Goal: Browse casually

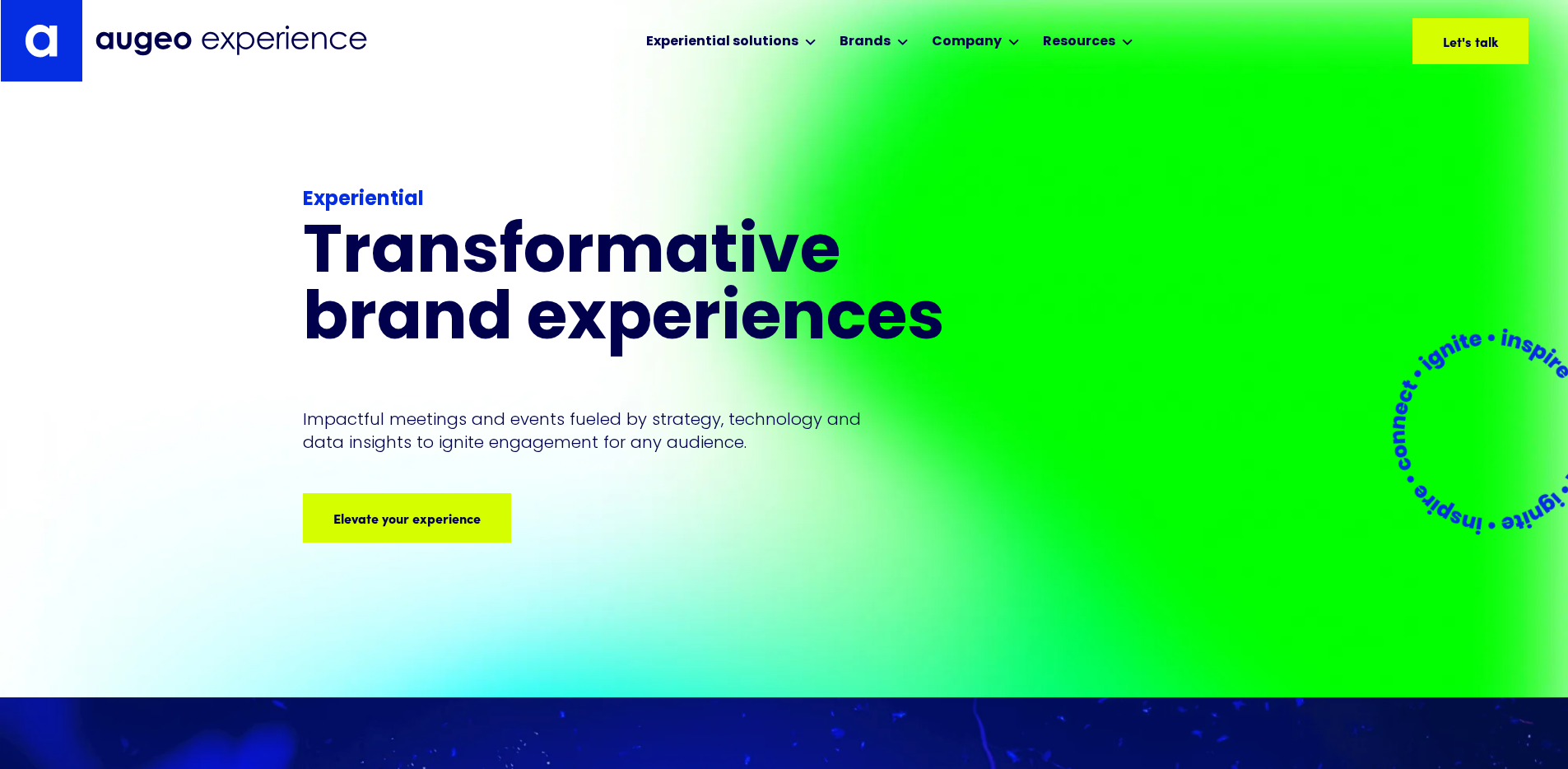
click at [744, 423] on p "Impactful meetings and events fueled by strategy, technology and data insights …" at bounding box center [586, 431] width 567 height 46
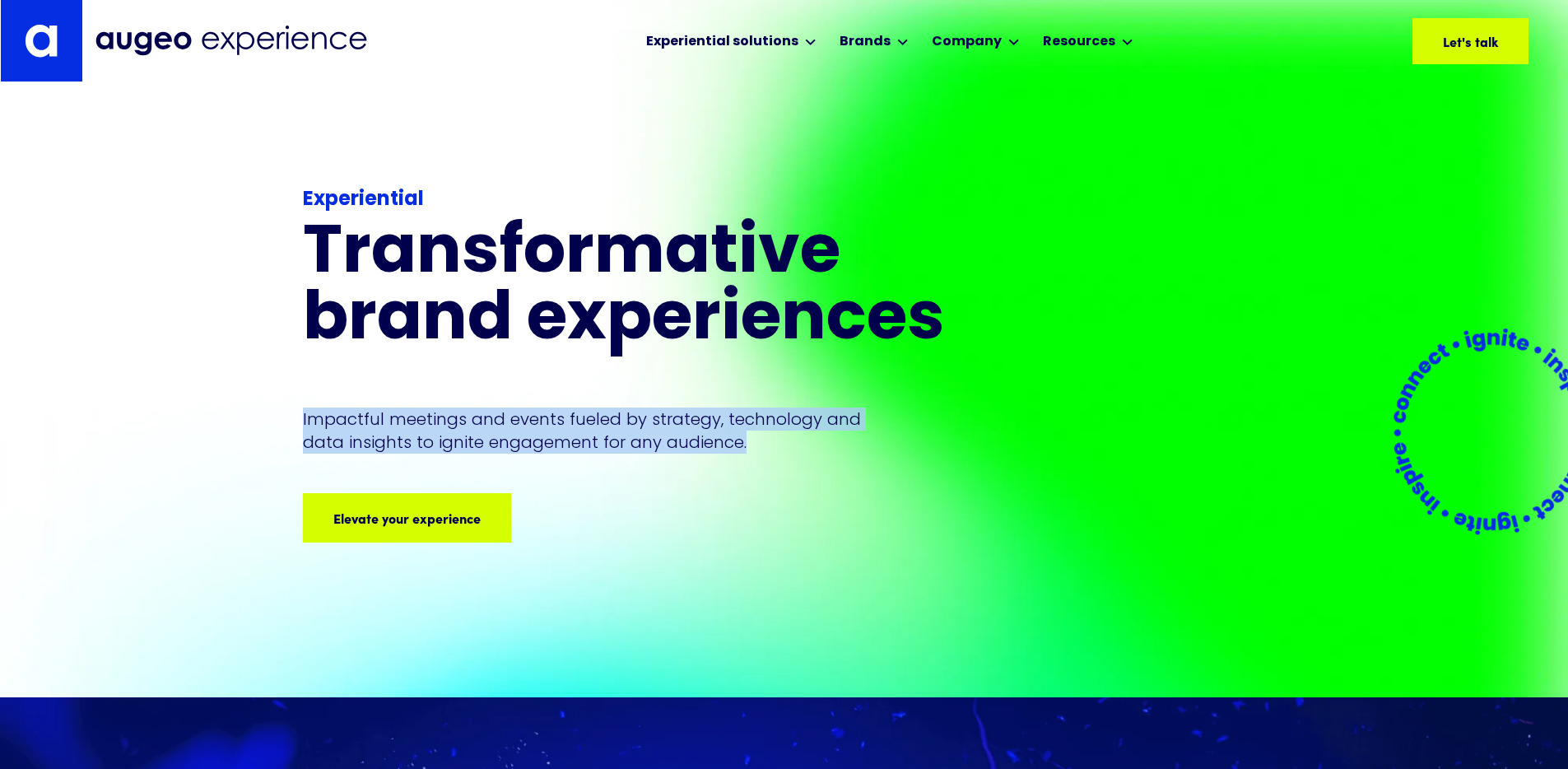
drag, startPoint x: 746, startPoint y: 422, endPoint x: 290, endPoint y: 388, distance: 457.3
click at [290, 388] on div "Experiential Transformative brand experiences Impactful meetings and events fue…" at bounding box center [784, 389] width 1568 height 615
click at [534, 413] on p "Impactful meetings and events fueled by strategy, technology and data insights …" at bounding box center [586, 431] width 567 height 46
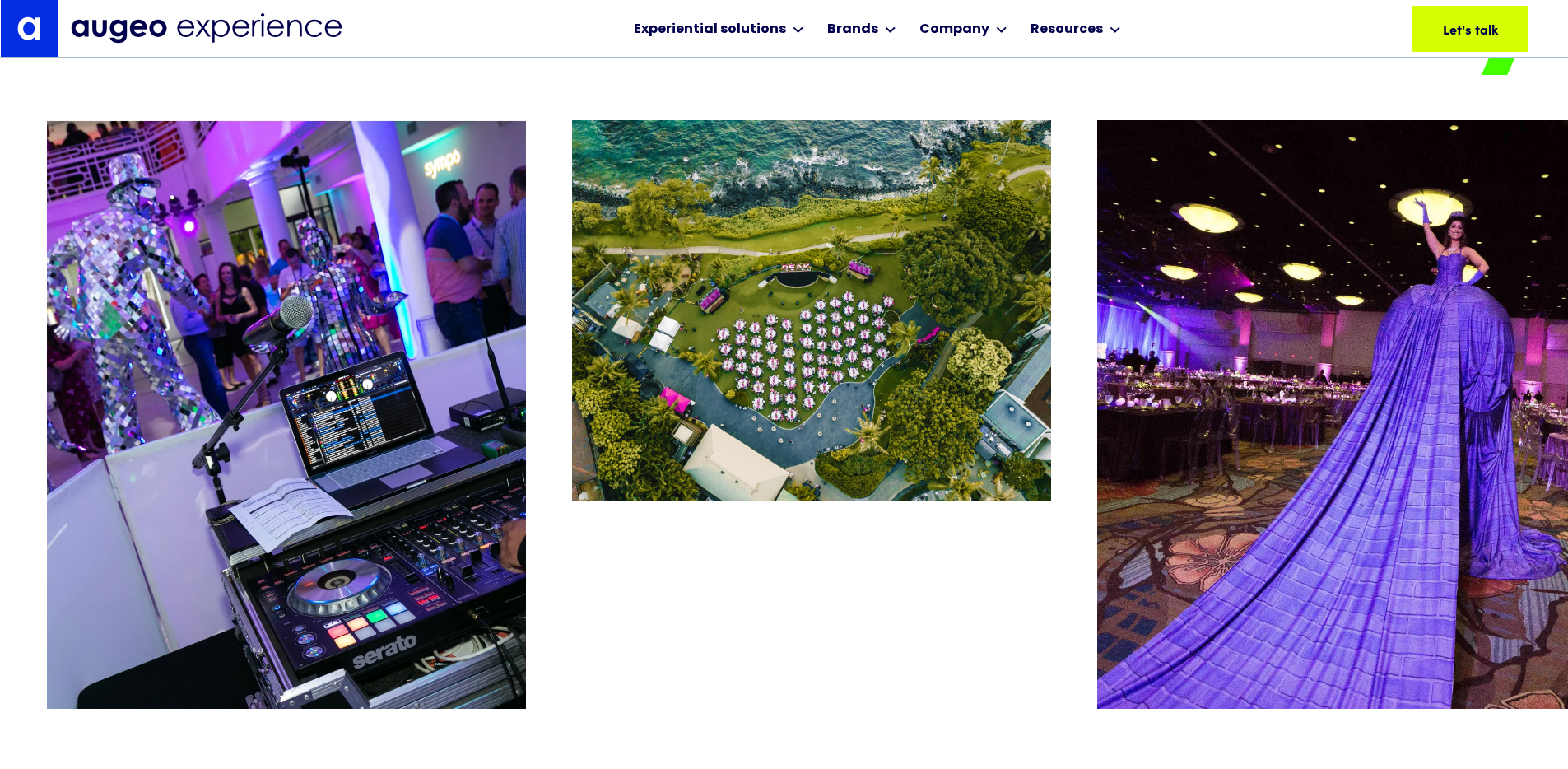
scroll to position [3397, 0]
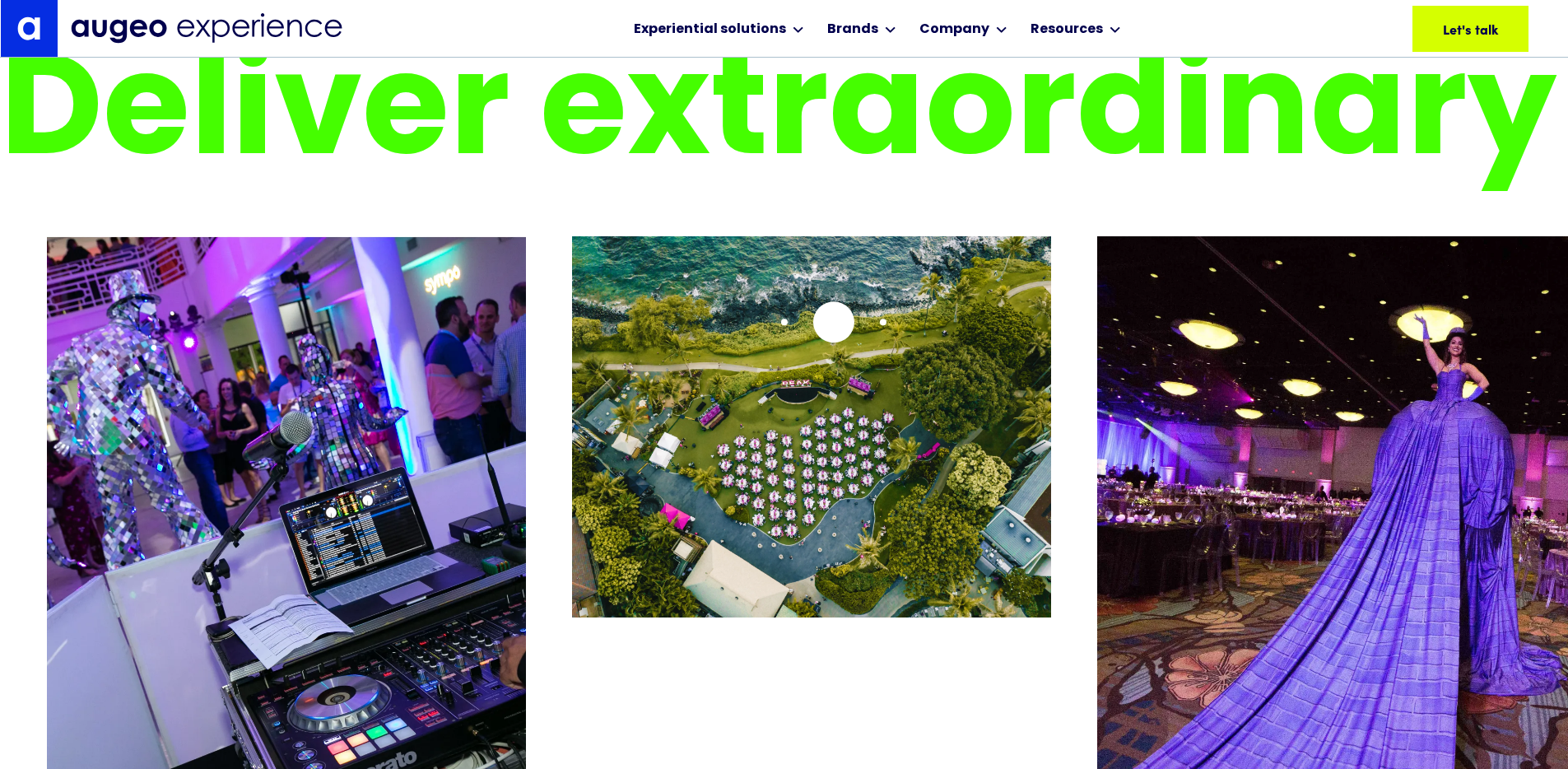
click at [831, 331] on img "2 / 26" at bounding box center [811, 426] width 478 height 381
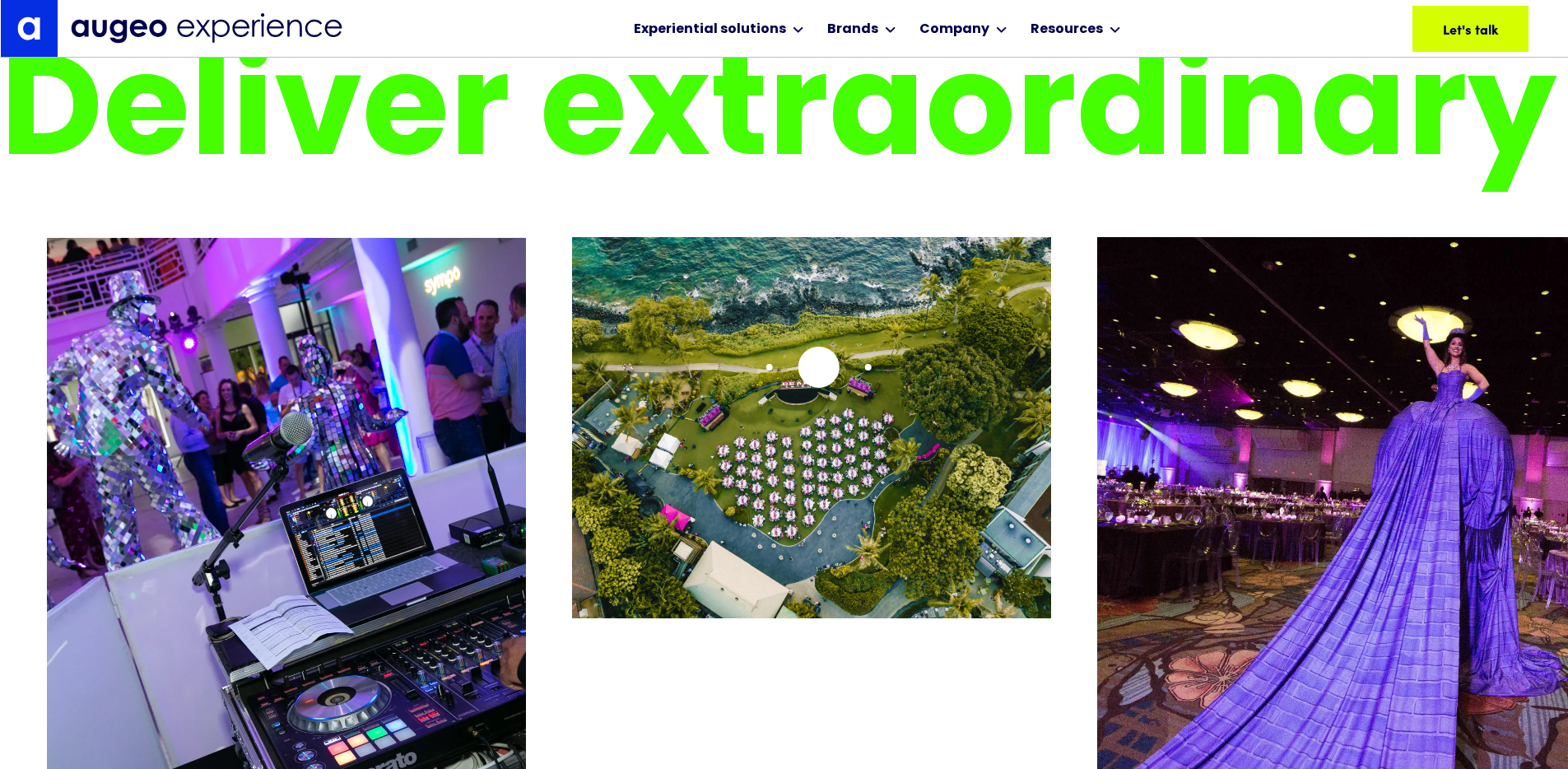
scroll to position [3278, 0]
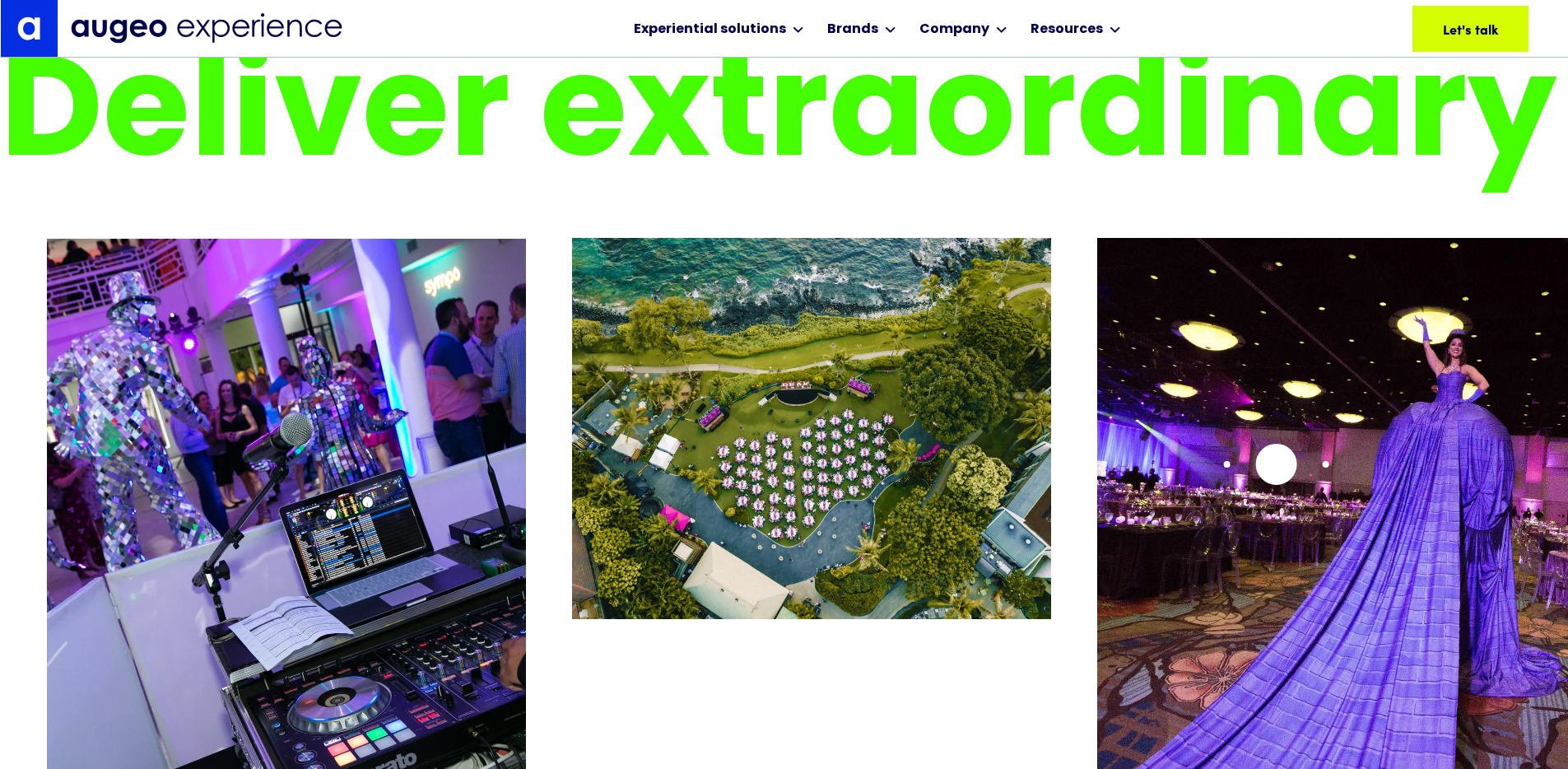
click at [1276, 463] on div at bounding box center [807, 551] width 1521 height 627
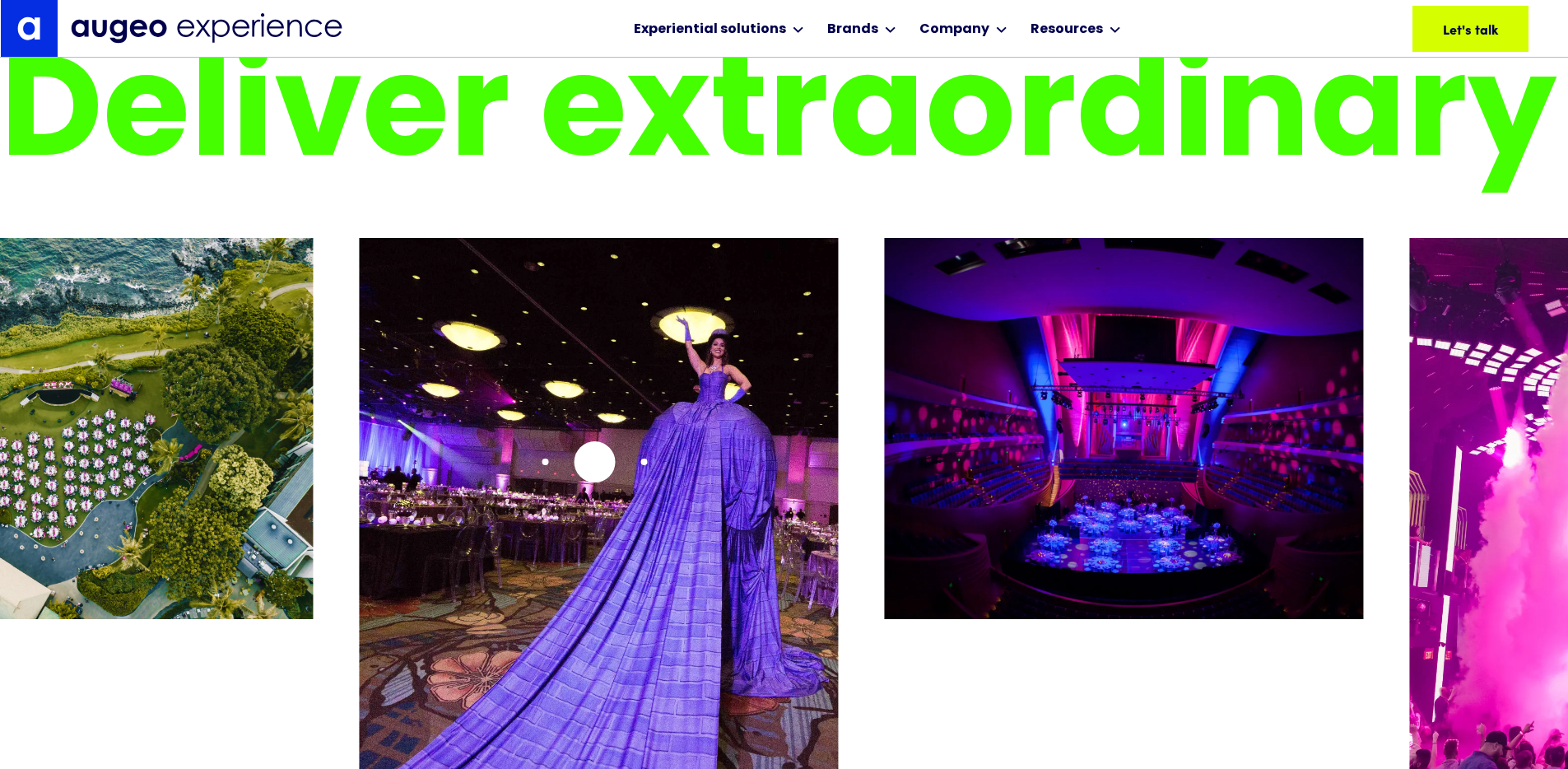
click at [594, 462] on img "3 / 26" at bounding box center [599, 532] width 478 height 588
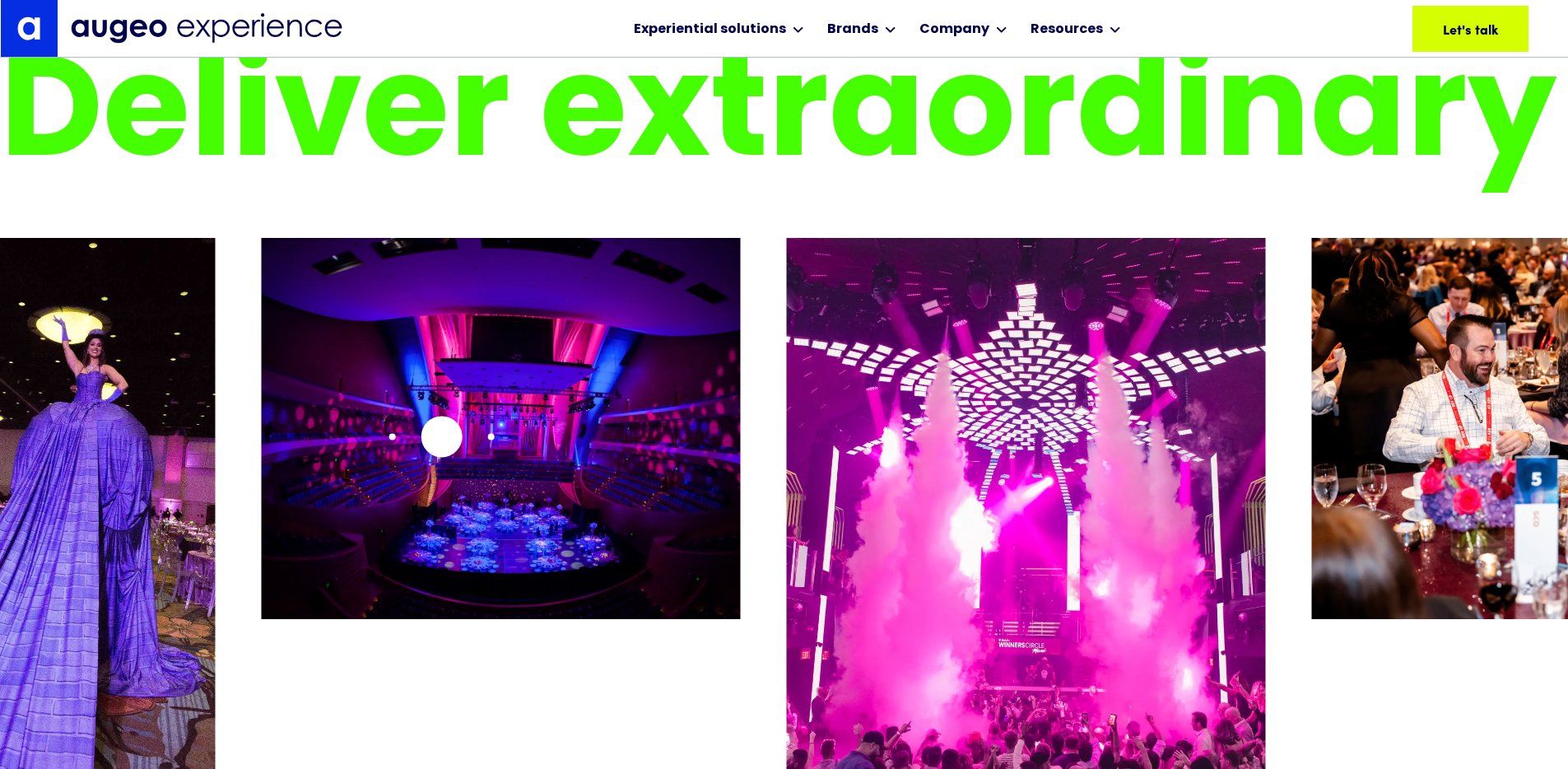
click at [441, 436] on img "4 / 26" at bounding box center [501, 428] width 478 height 381
click at [797, 238] on img "5 / 26" at bounding box center [1026, 532] width 478 height 588
click at [1267, 298] on div at bounding box center [784, 551] width 1568 height 627
click at [1074, 374] on img "5 / 26" at bounding box center [1026, 532] width 478 height 588
click at [612, 607] on div "4 / 26" at bounding box center [501, 551] width 478 height 627
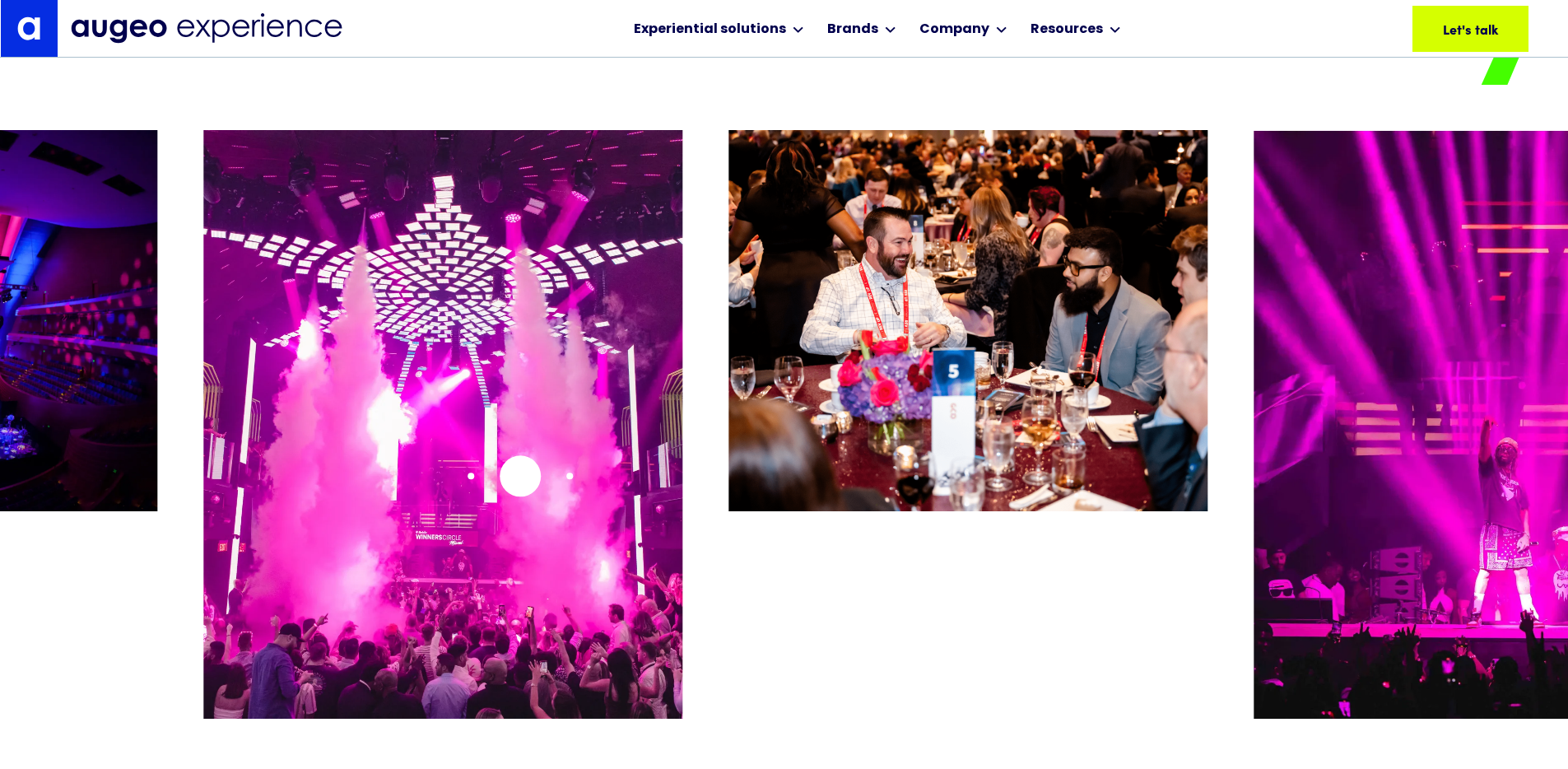
click at [520, 476] on img "5 / 26" at bounding box center [443, 423] width 478 height 588
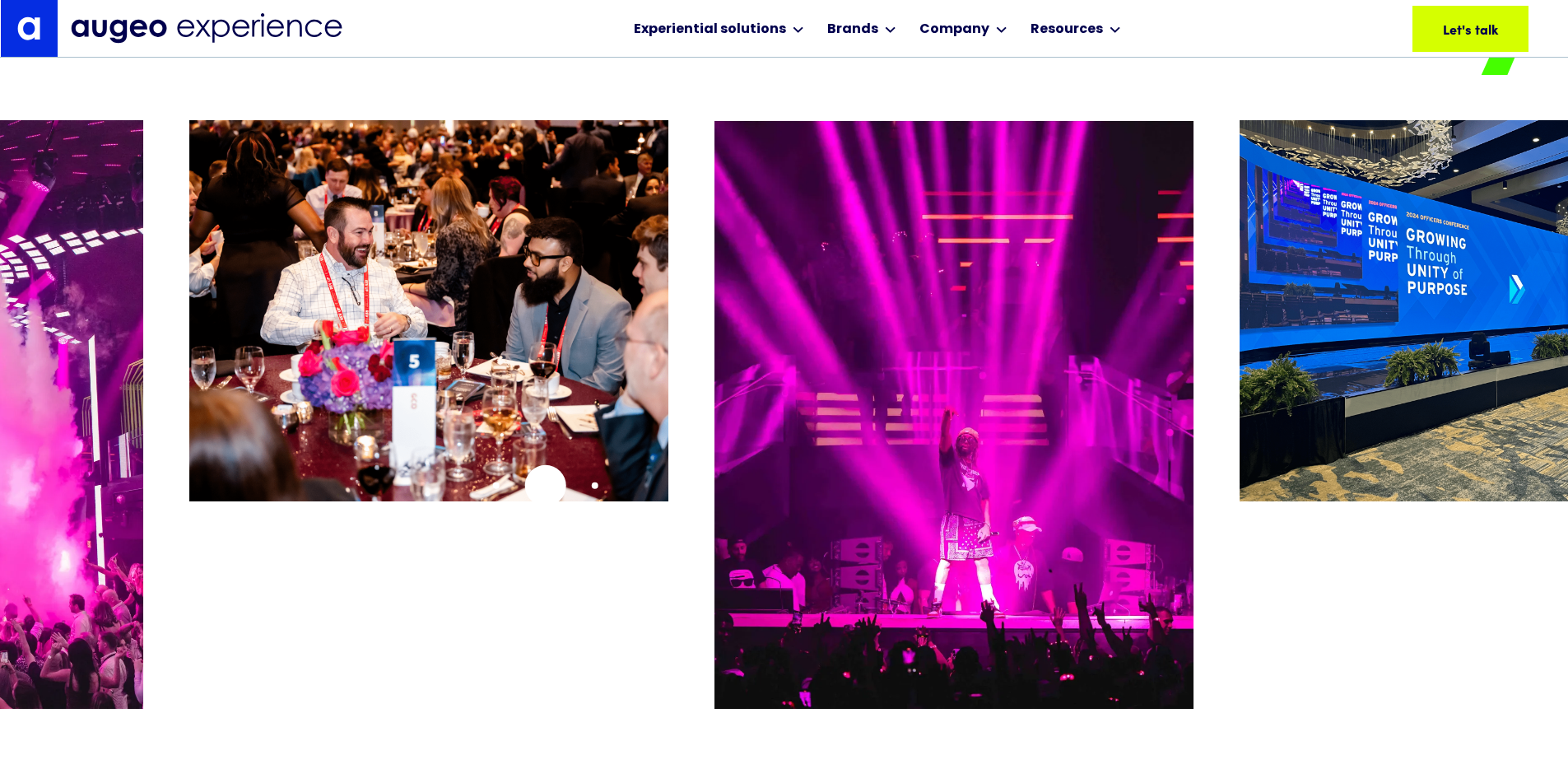
click at [544, 484] on div "6 / 26" at bounding box center [428, 433] width 478 height 627
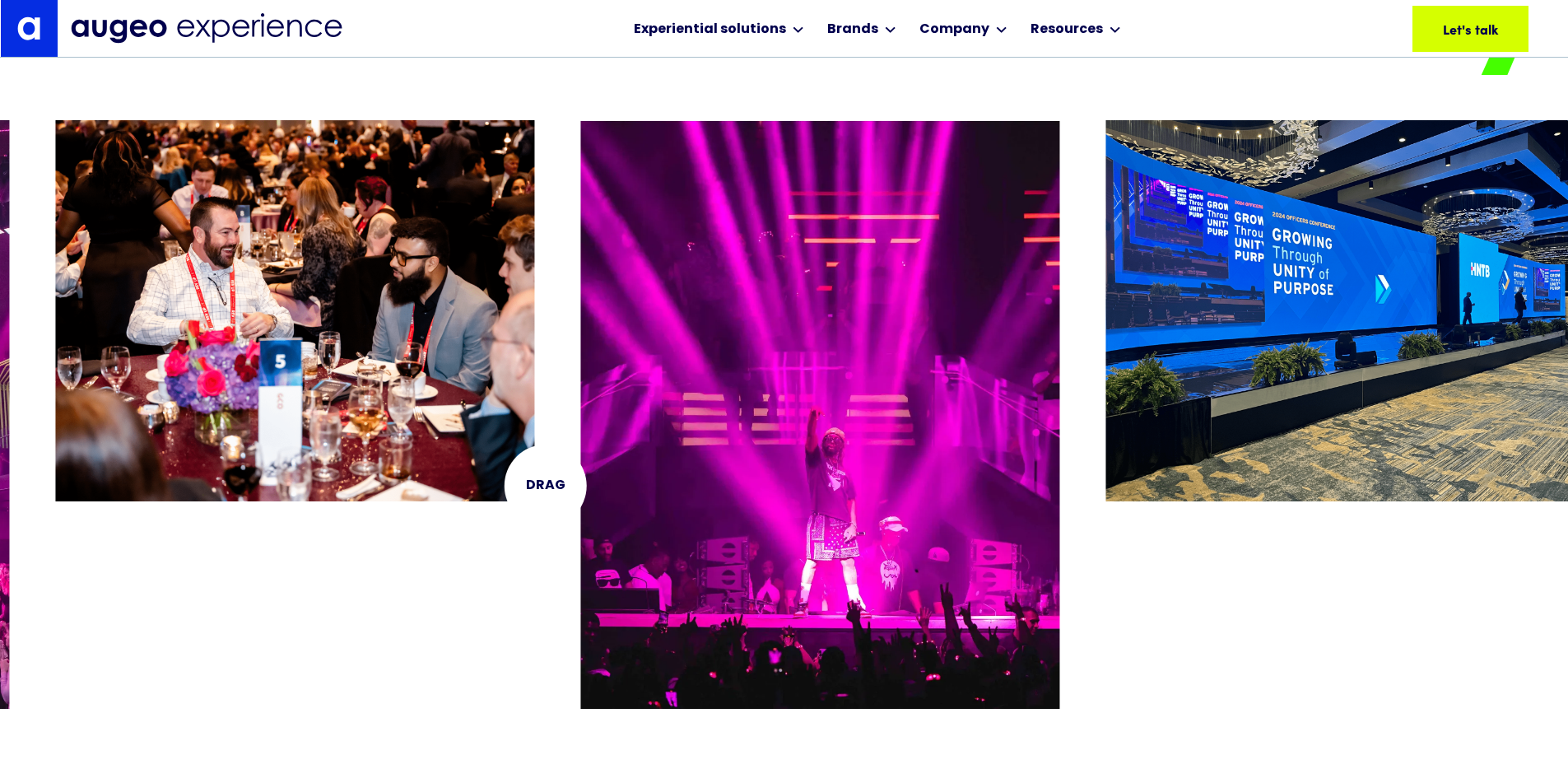
scroll to position [3397, 0]
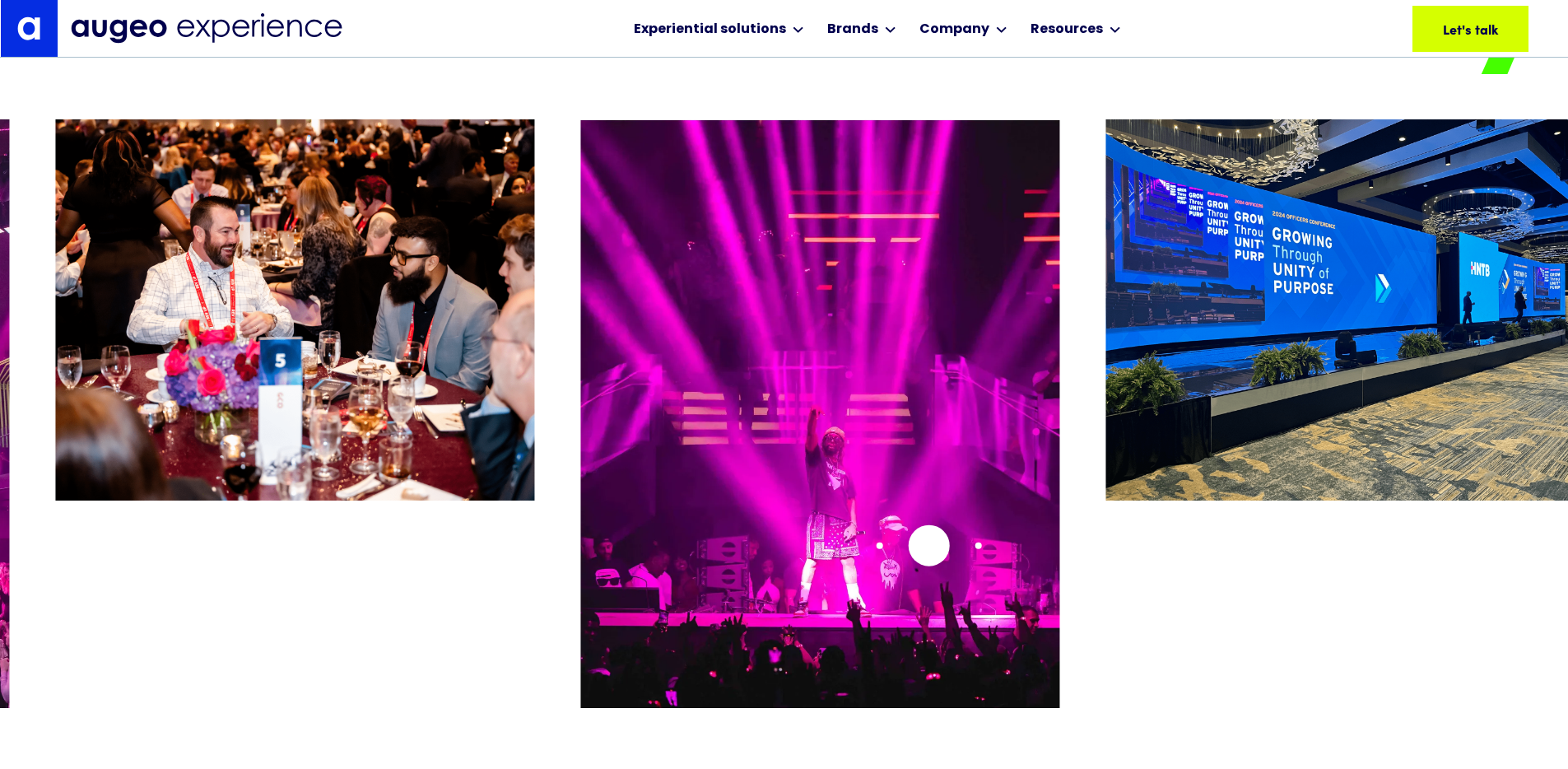
click at [928, 544] on img "7 / 26" at bounding box center [820, 413] width 478 height 588
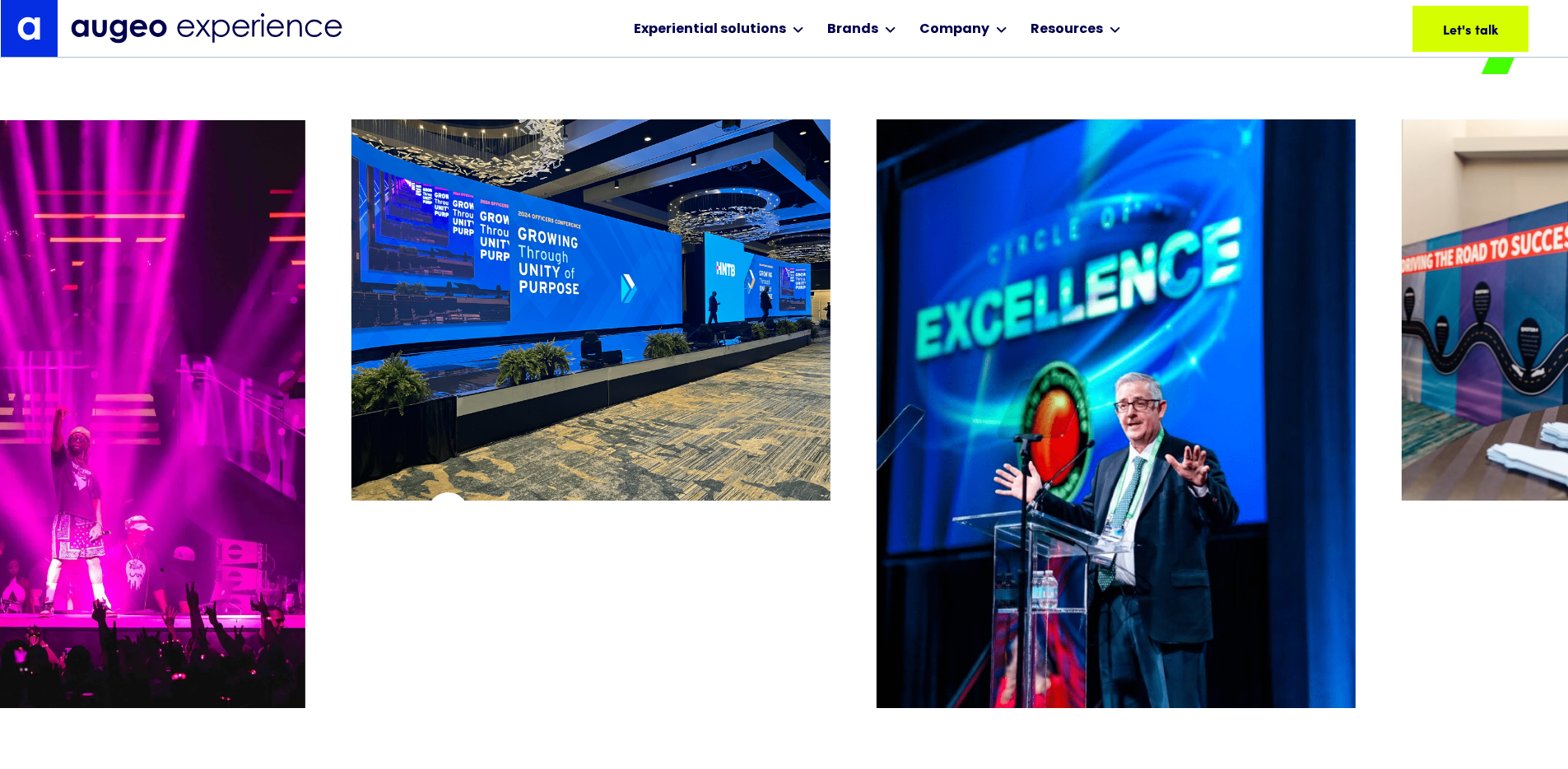
click at [418, 511] on div "8 / 26" at bounding box center [591, 432] width 478 height 627
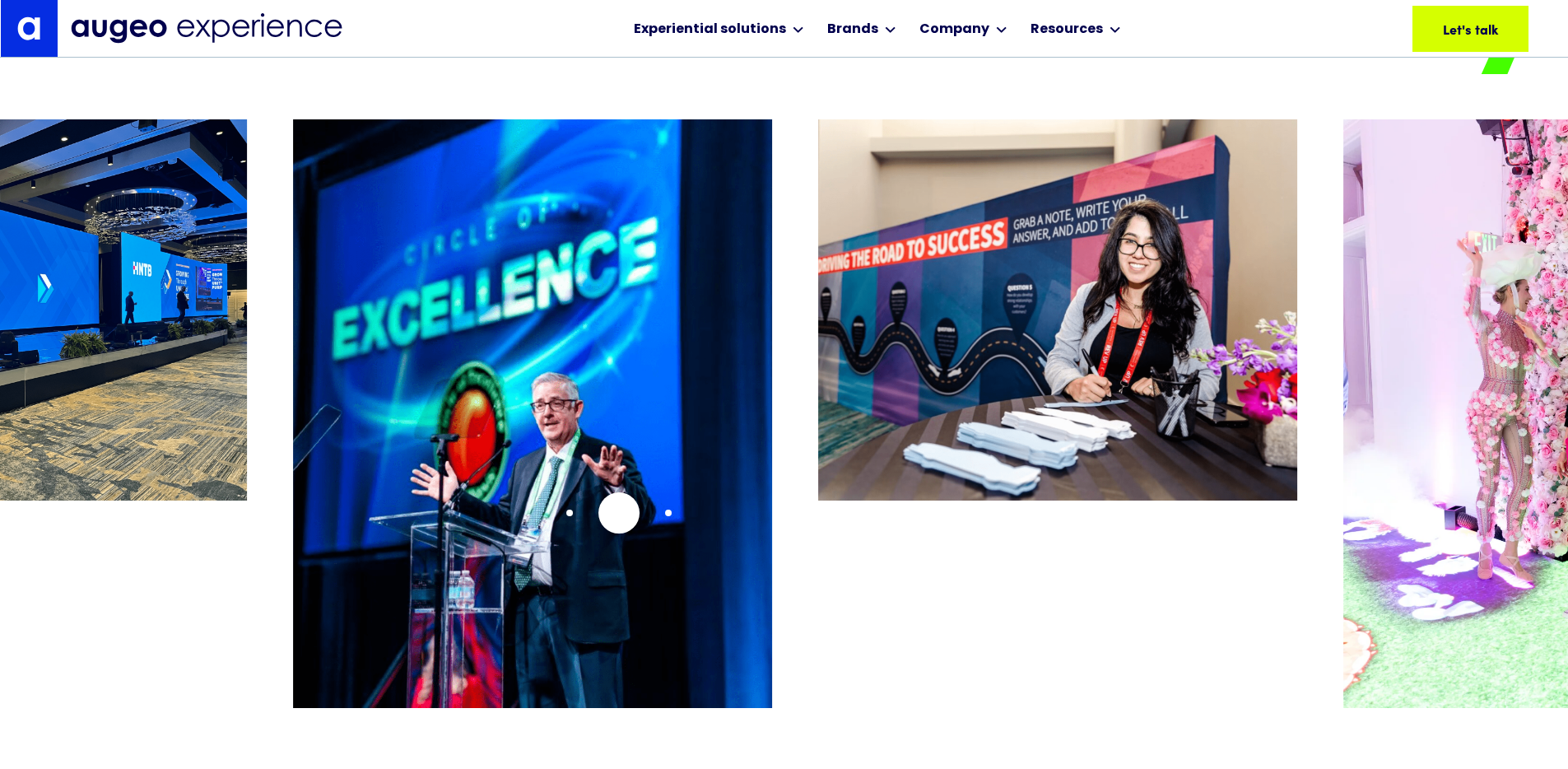
click at [619, 512] on img "9 / 26" at bounding box center [532, 413] width 478 height 588
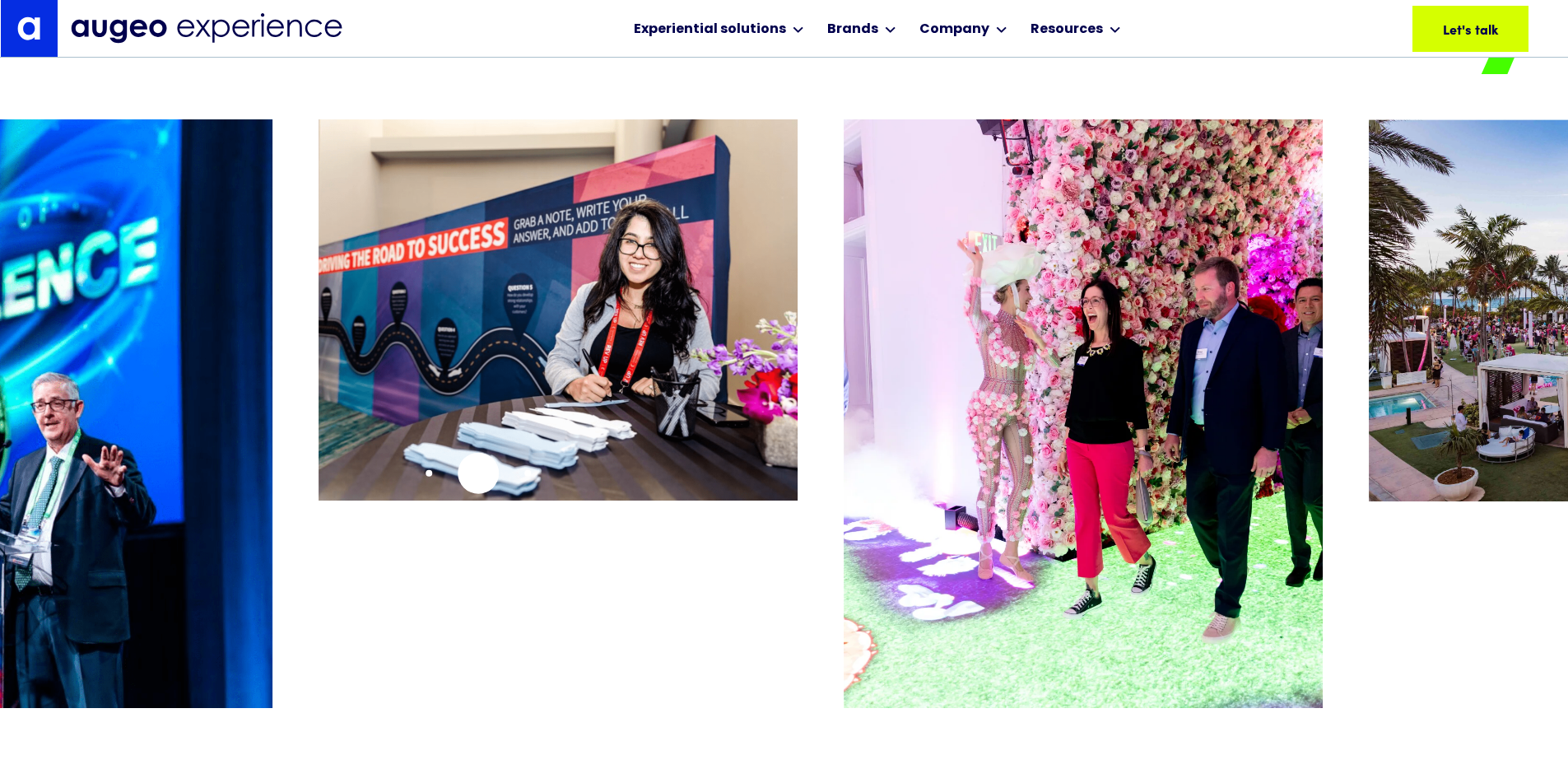
click at [478, 473] on div "10 / 26" at bounding box center [558, 432] width 478 height 627
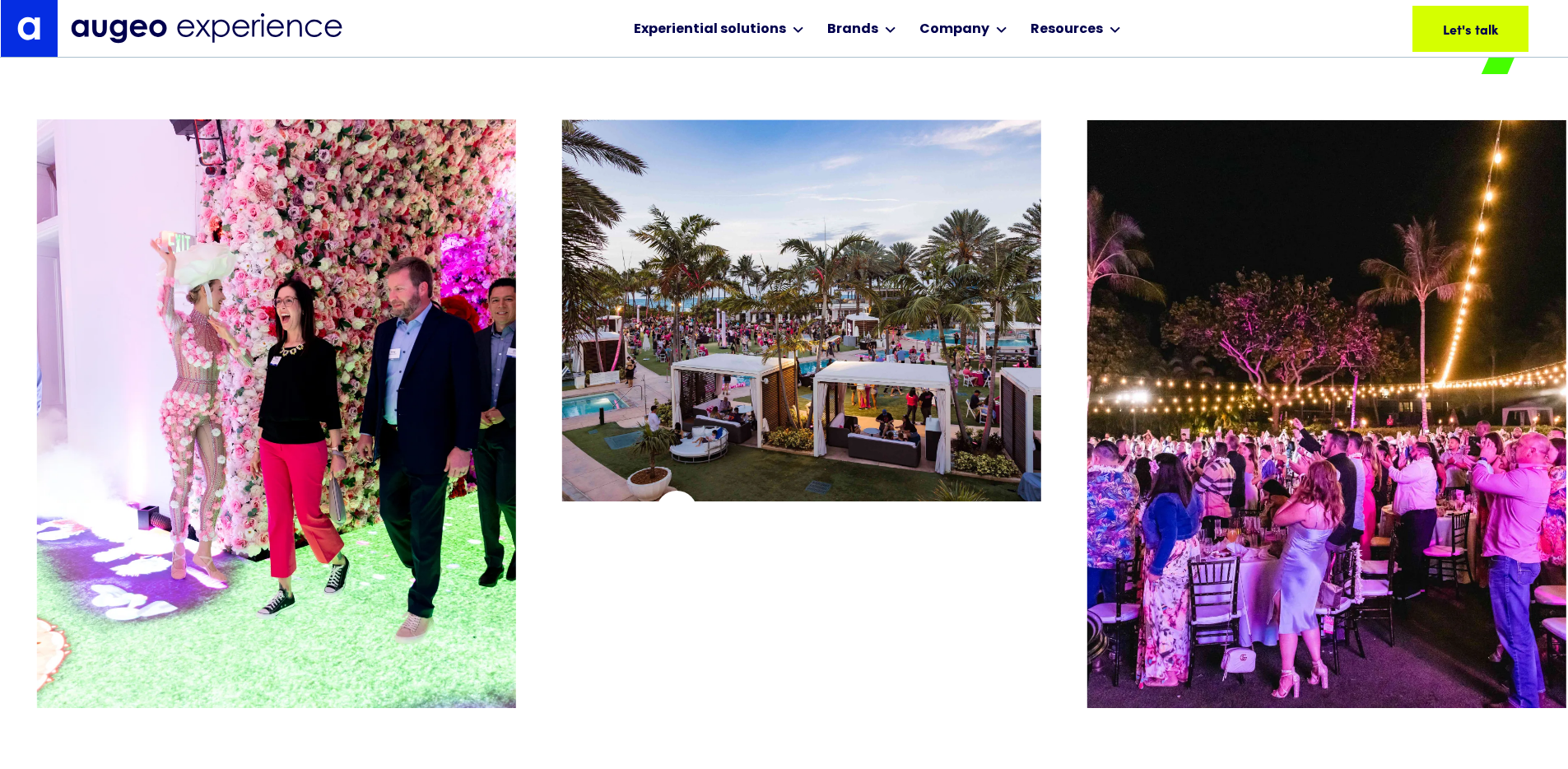
click at [676, 510] on div "12 / 26" at bounding box center [801, 432] width 478 height 627
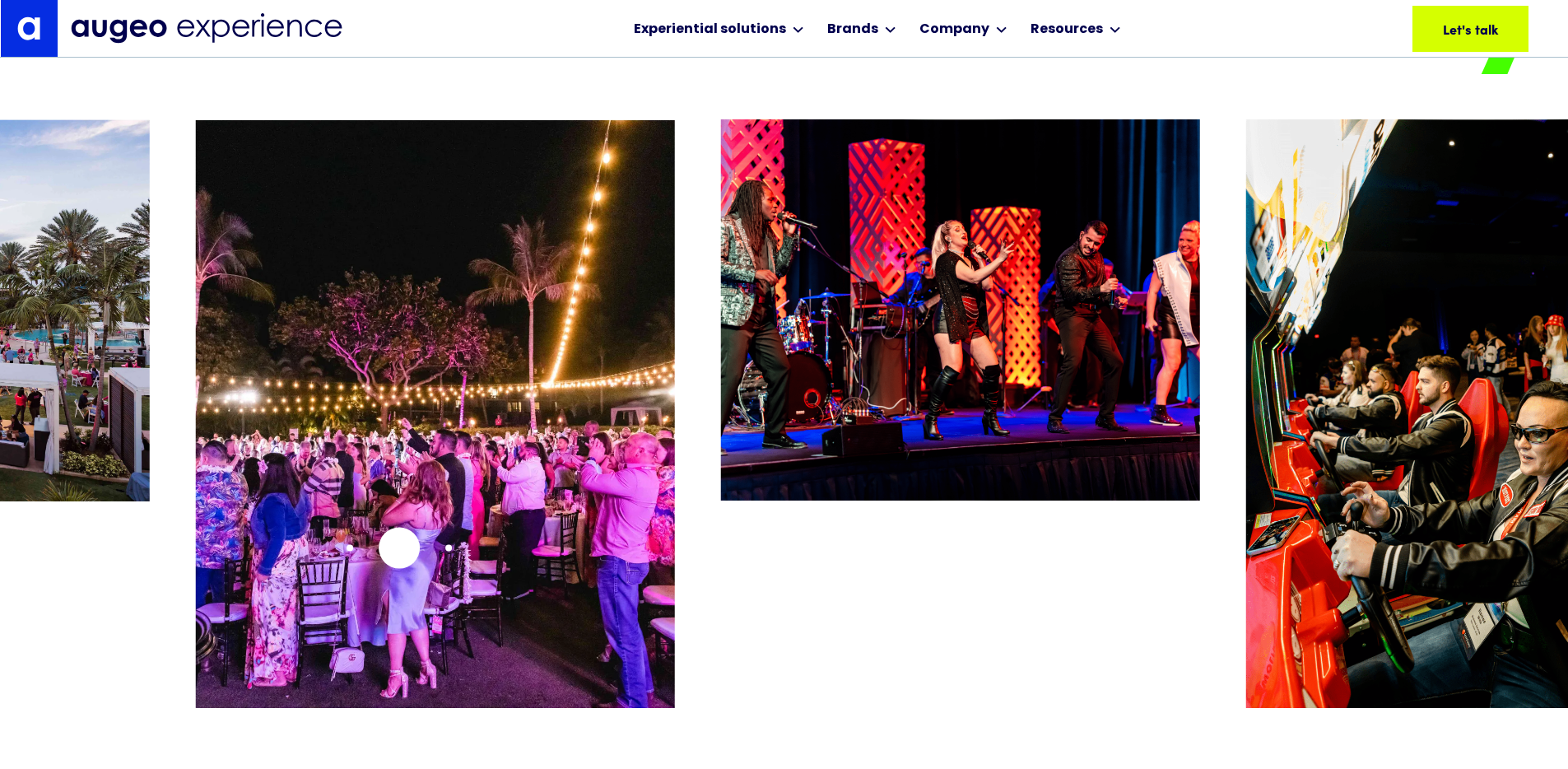
click at [399, 547] on img "13 / 26" at bounding box center [435, 413] width 478 height 588
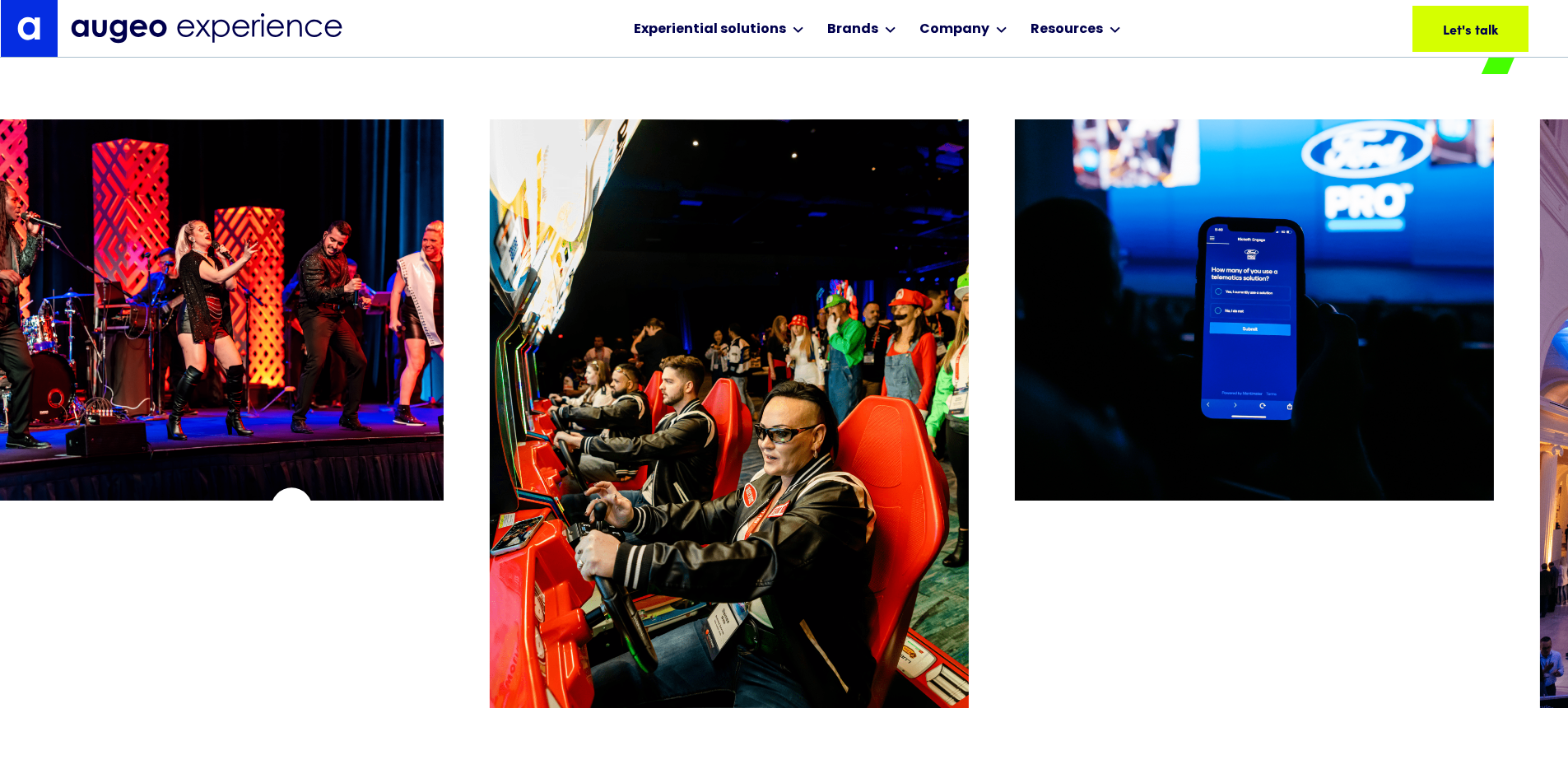
click at [292, 508] on div "14 / 26" at bounding box center [203, 432] width 478 height 627
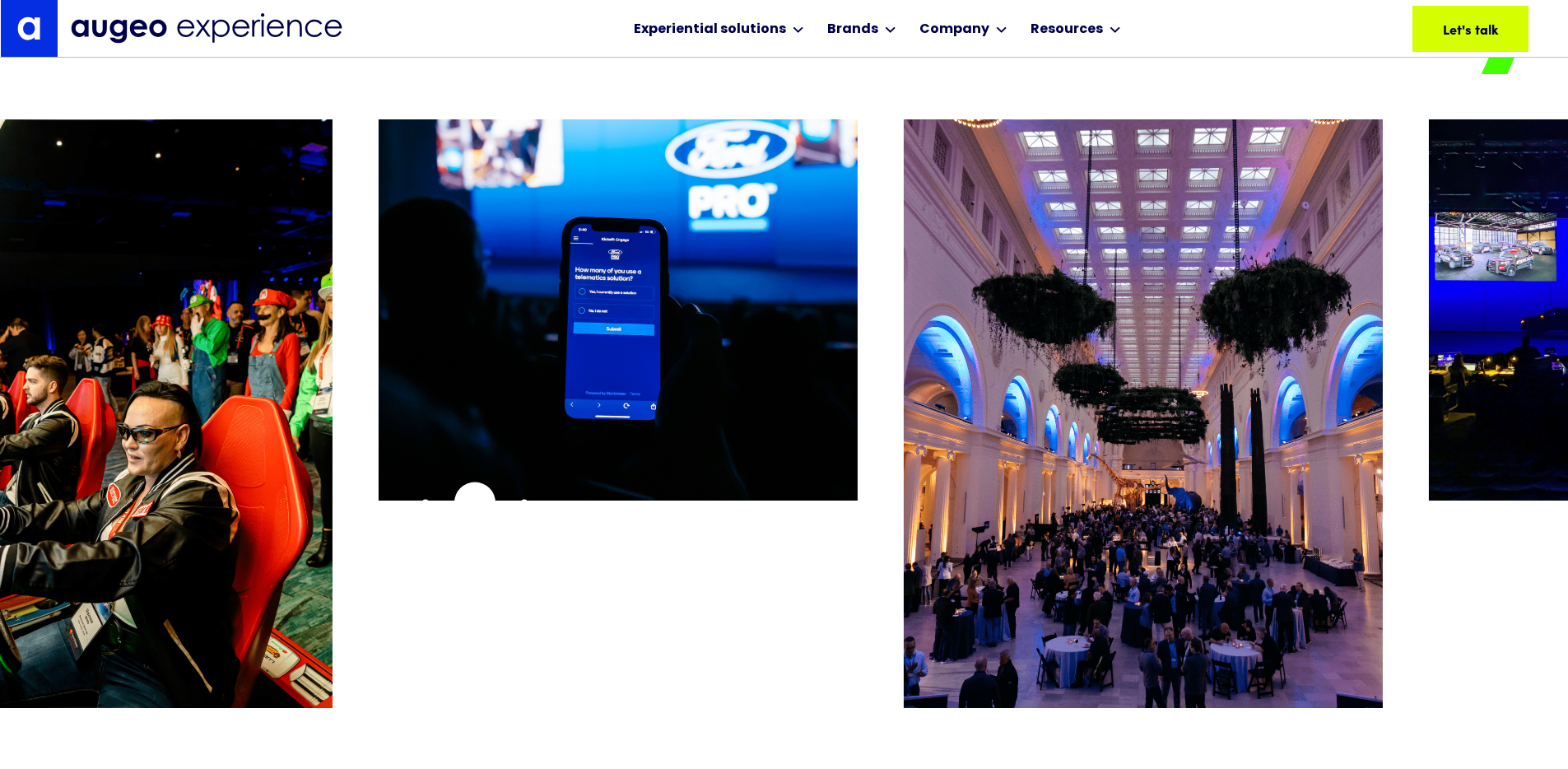
click at [474, 502] on div "16 / 26" at bounding box center [618, 432] width 478 height 627
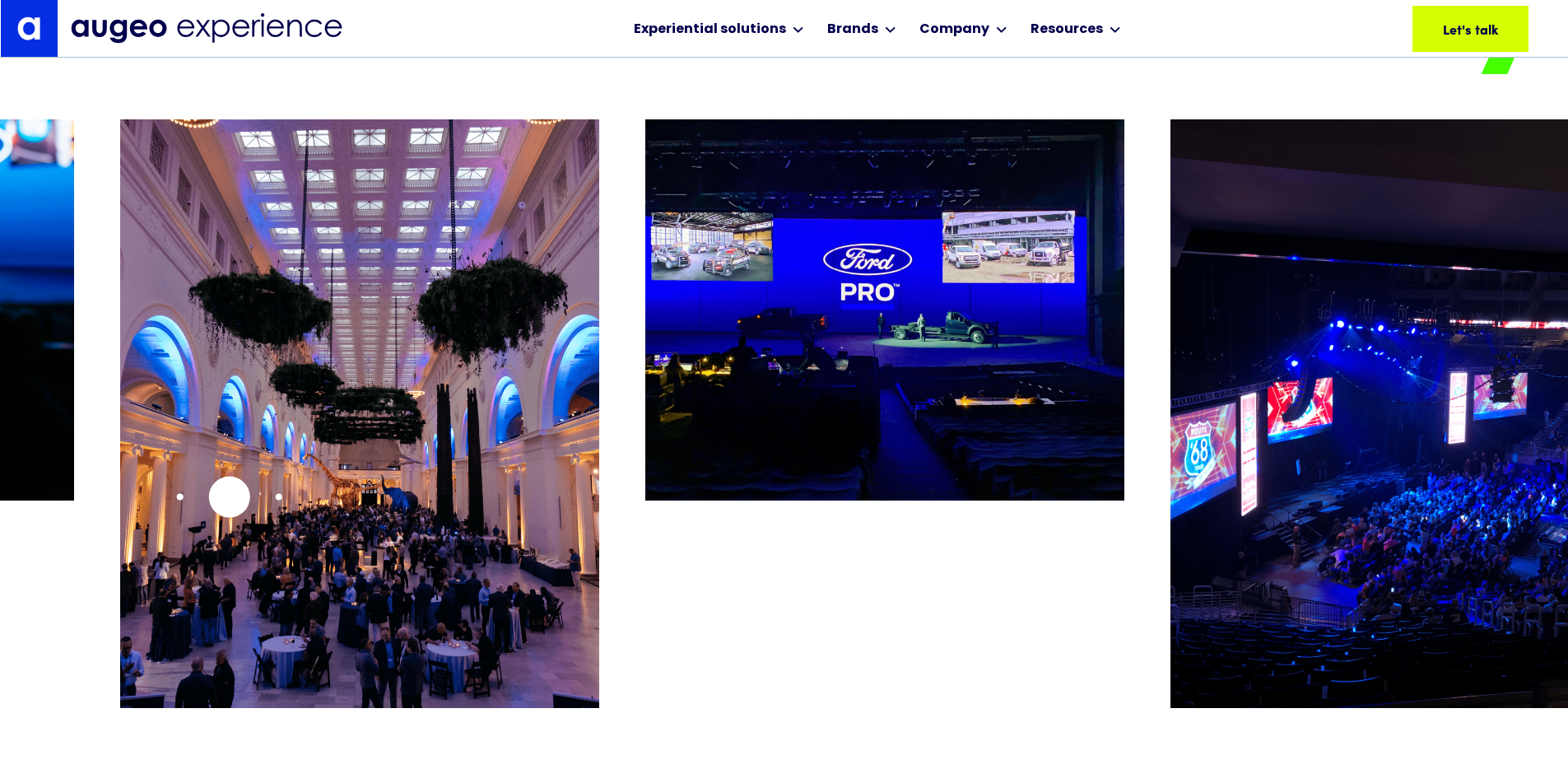
click at [229, 496] on img "17 / 26" at bounding box center [359, 413] width 478 height 588
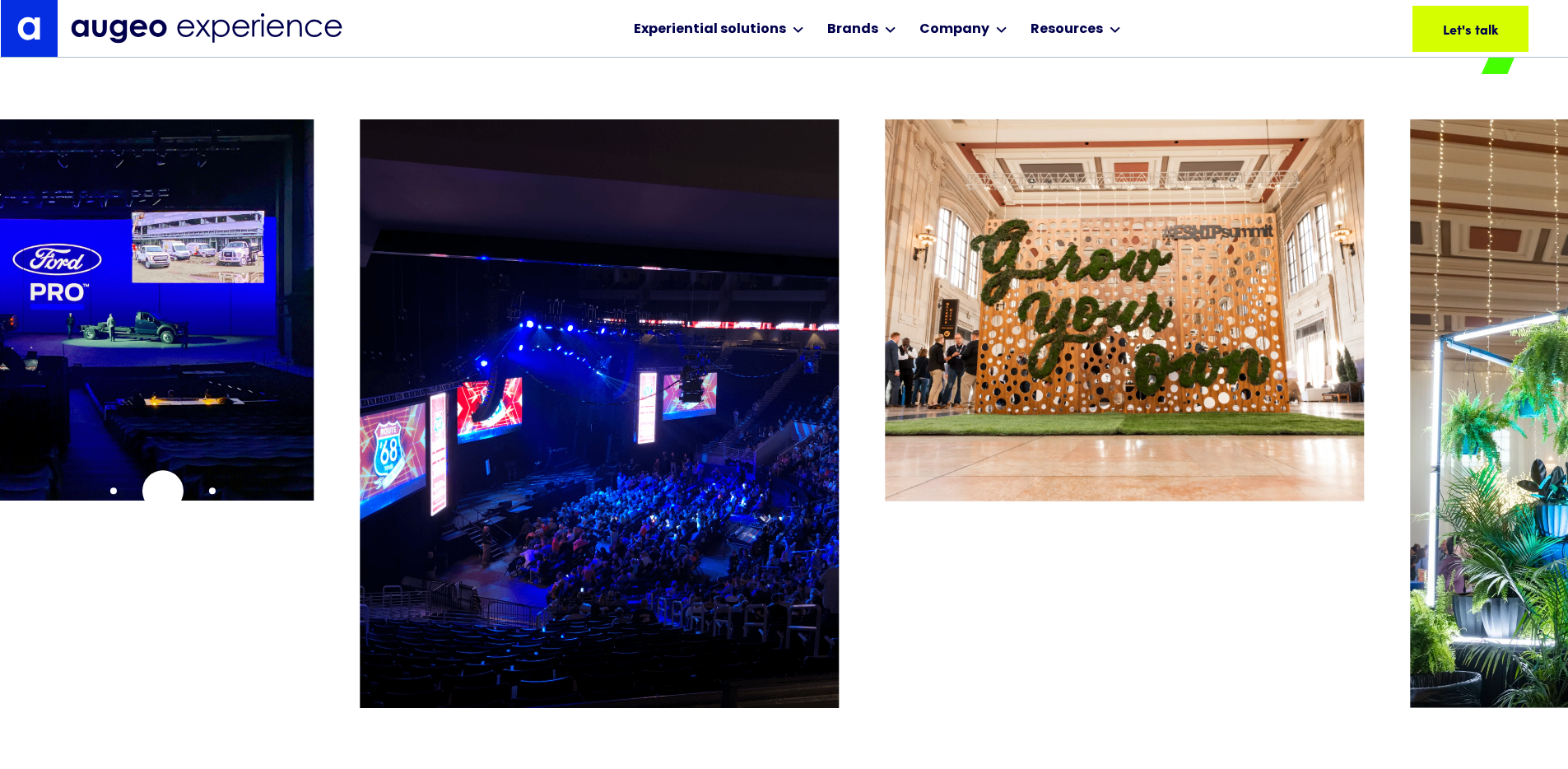
click at [112, 487] on div "18 / 26" at bounding box center [74, 432] width 478 height 627
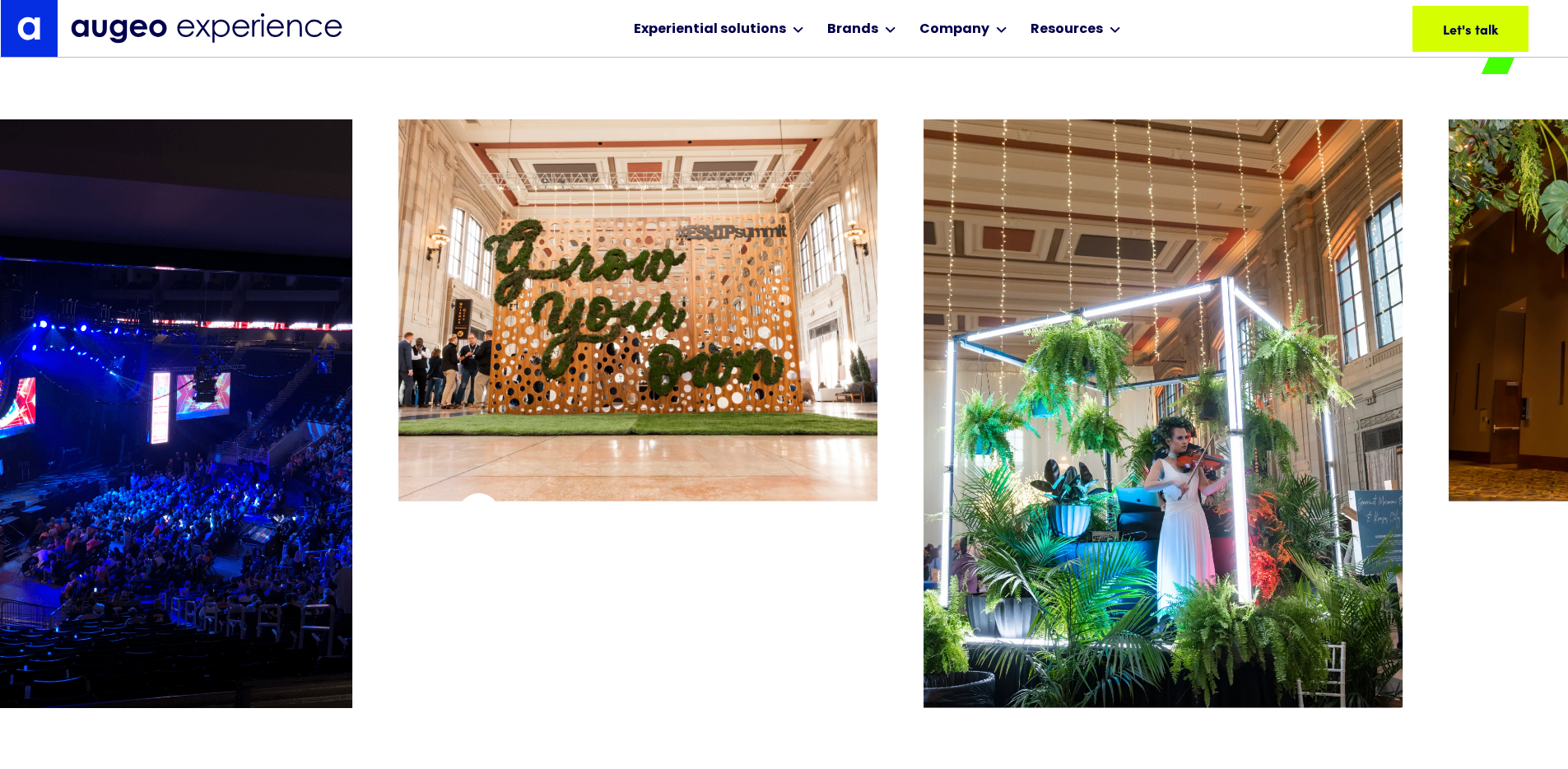
click at [448, 509] on div "20 / 26" at bounding box center [637, 432] width 478 height 627
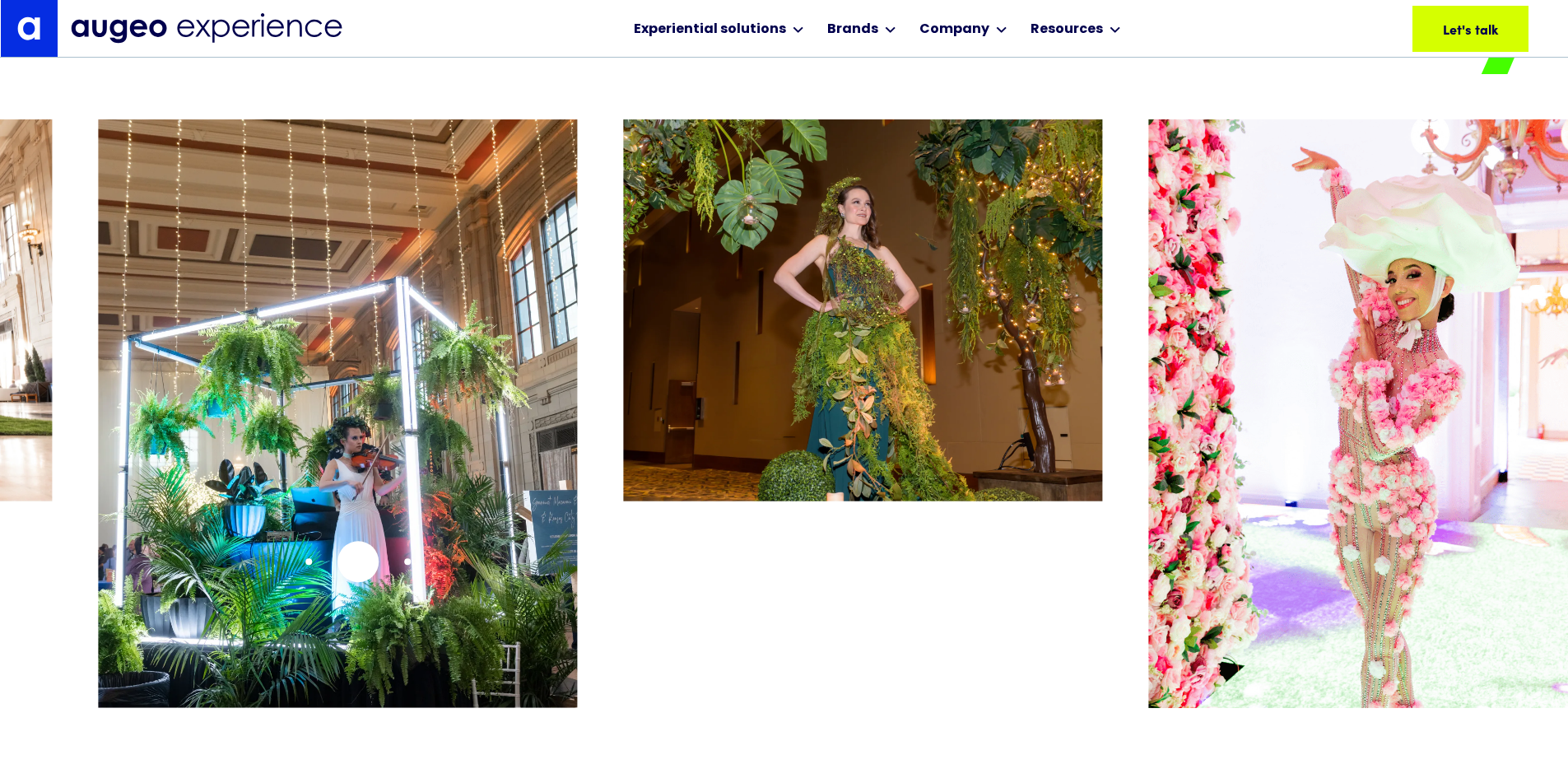
click at [358, 561] on img "21 / 26" at bounding box center [338, 413] width 478 height 588
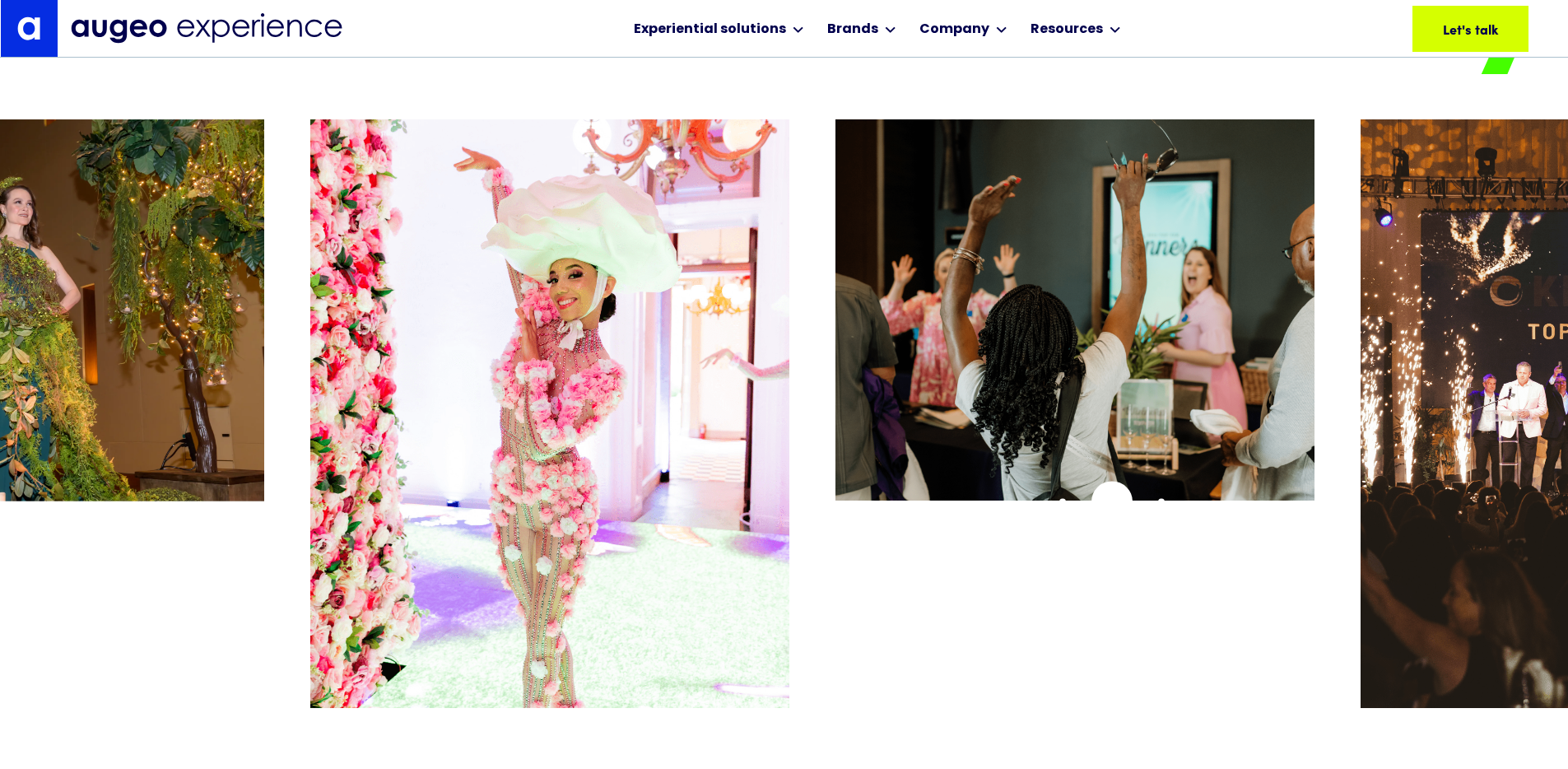
click at [835, 492] on div "24 / 26" at bounding box center [1074, 432] width 478 height 627
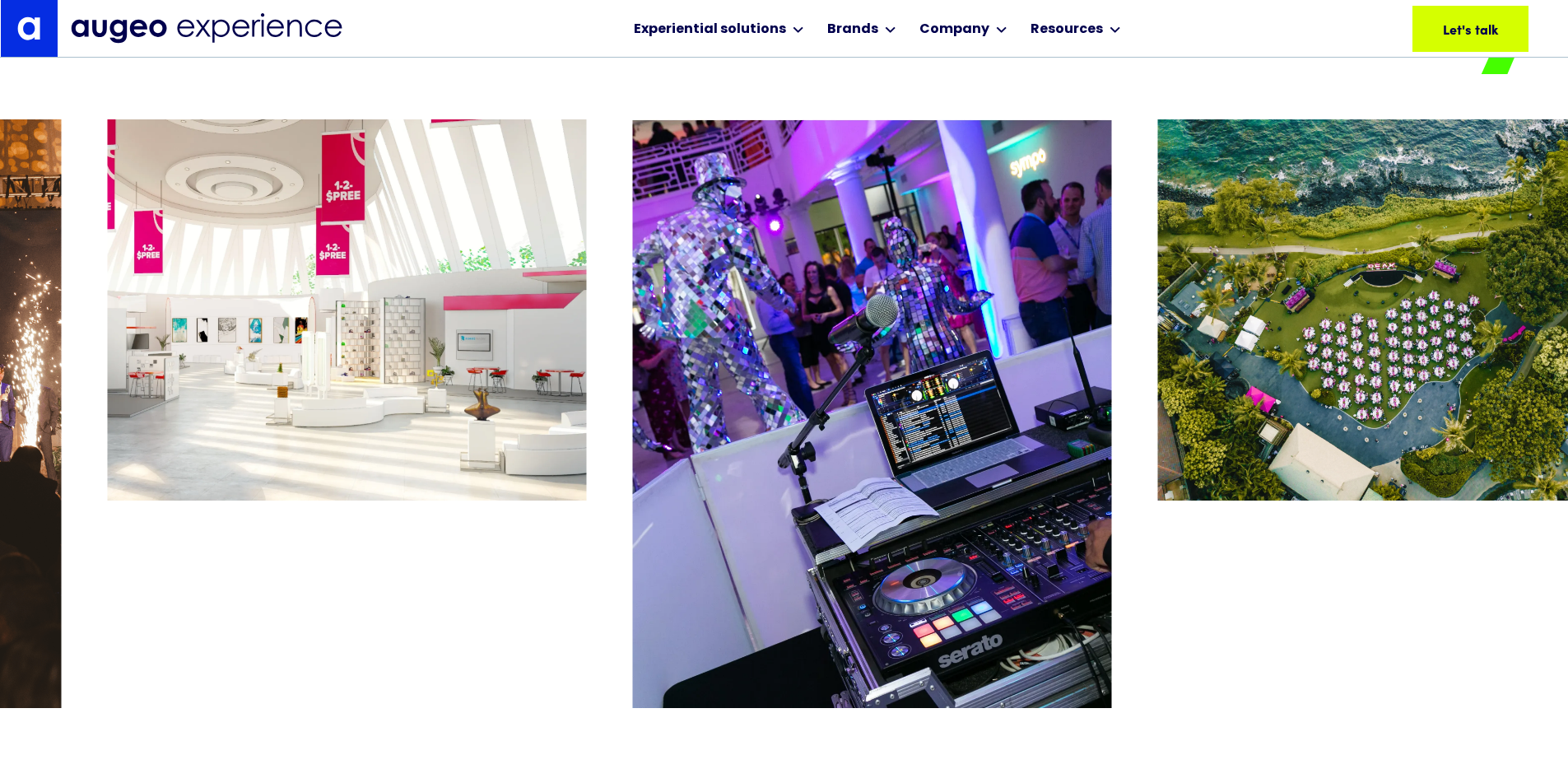
click at [160, 539] on div "26 / 26" at bounding box center [347, 432] width 478 height 627
